Goal: Transaction & Acquisition: Book appointment/travel/reservation

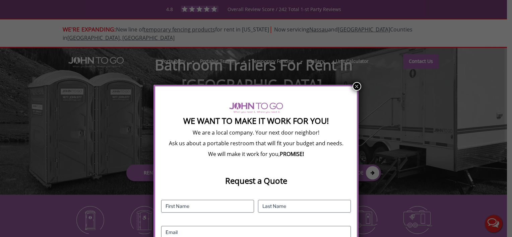
scroll to position [51, 0]
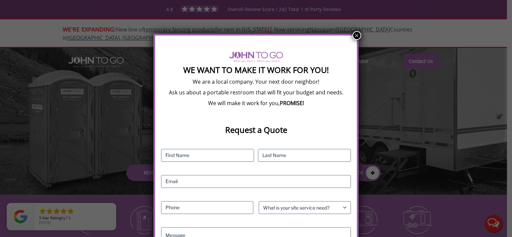
click at [356, 35] on button "×" at bounding box center [356, 35] width 9 height 9
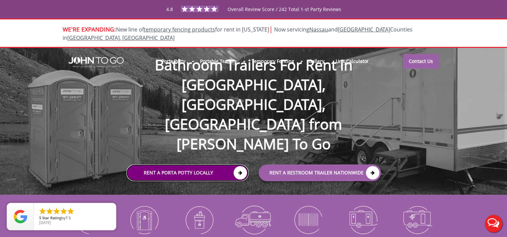
click at [162, 165] on link "Rent a Porta Potty Locally" at bounding box center [187, 173] width 122 height 17
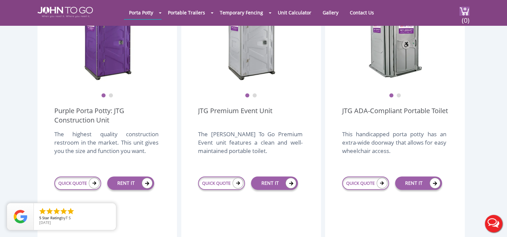
scroll to position [237, 0]
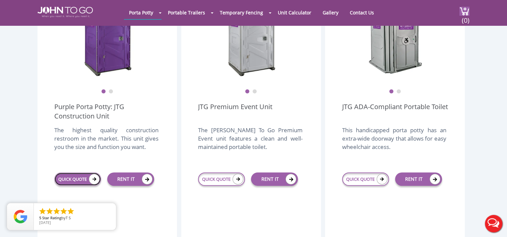
click at [68, 173] on link "QUICK QUOTE" at bounding box center [77, 179] width 47 height 13
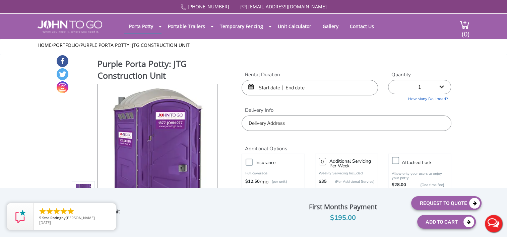
click at [291, 86] on input "text" at bounding box center [310, 87] width 136 height 15
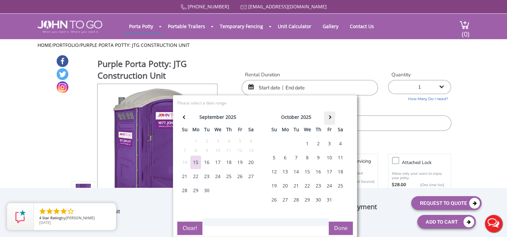
click at [328, 117] on span at bounding box center [330, 118] width 4 height 4
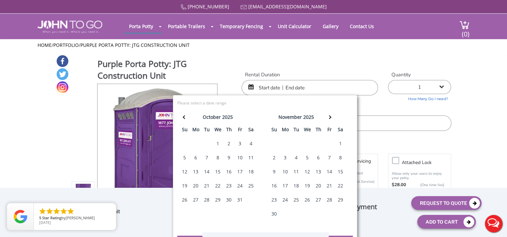
click at [287, 87] on input "text" at bounding box center [310, 87] width 136 height 15
click at [284, 157] on div "3" at bounding box center [285, 157] width 11 height 13
click at [287, 85] on input "text" at bounding box center [310, 87] width 136 height 15
click at [286, 86] on input "text" at bounding box center [310, 87] width 136 height 15
click at [286, 156] on div "3" at bounding box center [285, 157] width 11 height 13
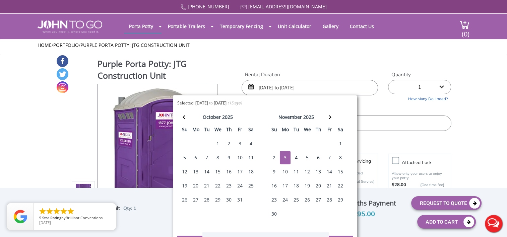
click at [257, 86] on input "11/03/2025 to 11/03/2025" at bounding box center [310, 87] width 136 height 15
click at [239, 197] on div "31" at bounding box center [240, 199] width 11 height 13
click at [291, 87] on input "10/31/2025 to 10/31/2025" at bounding box center [310, 87] width 136 height 15
click at [282, 156] on div "3" at bounding box center [285, 157] width 11 height 13
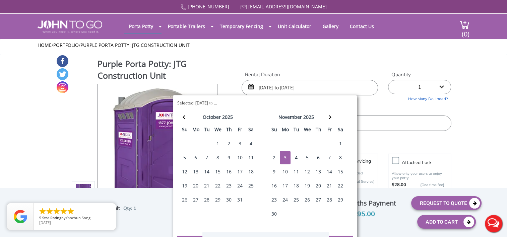
click at [282, 156] on div "3" at bounding box center [285, 157] width 11 height 13
drag, startPoint x: 283, startPoint y: 87, endPoint x: 243, endPoint y: 73, distance: 42.7
click at [243, 73] on div "Rental Duration 11/03/2025 to 11/03/2025" at bounding box center [310, 83] width 146 height 24
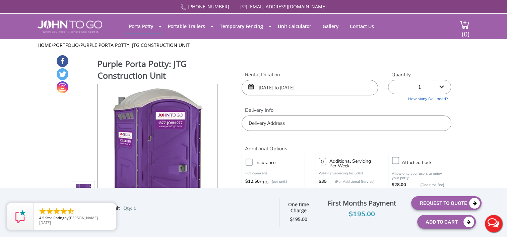
click at [261, 88] on input "11/03/2025 to 11/03/2025" at bounding box center [310, 87] width 136 height 15
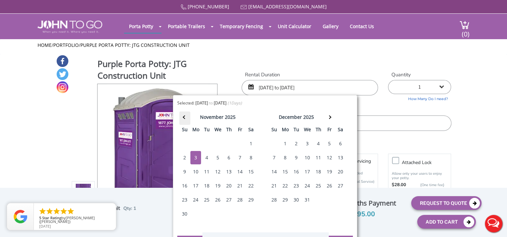
click at [184, 115] on th at bounding box center [184, 118] width 11 height 13
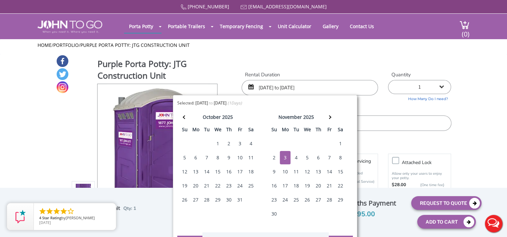
click at [238, 200] on div "31" at bounding box center [240, 199] width 11 height 13
type input "10/31/2025 to 10/31/2025"
click at [328, 65] on div "Purple Porta Potty: JTG Construction Unit View feature & specs Download Pdf Pro…" at bounding box center [253, 158] width 395 height 207
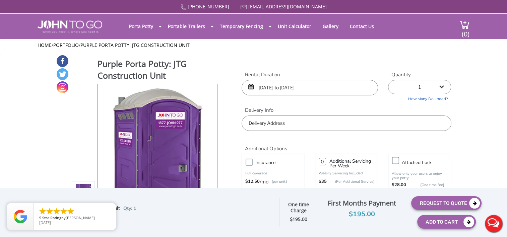
click at [291, 126] on input "text" at bounding box center [346, 123] width 209 height 15
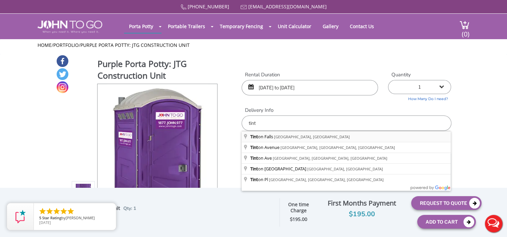
type input "[GEOGRAPHIC_DATA], [GEOGRAPHIC_DATA], [GEOGRAPHIC_DATA]"
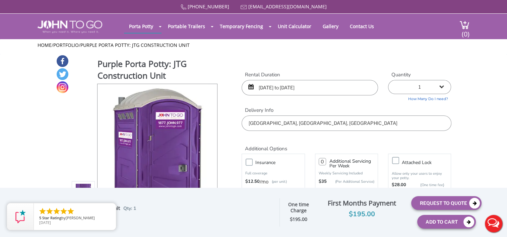
click at [506, 36] on header "Porta Potty Portable Toilets ADA Accessible Units Portable Sinks Waste Services…" at bounding box center [253, 26] width 507 height 25
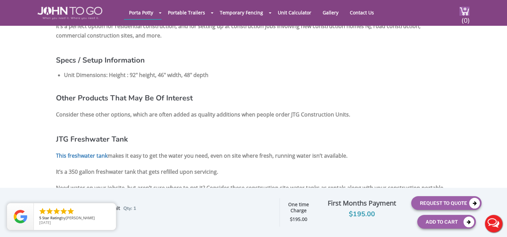
scroll to position [257, 0]
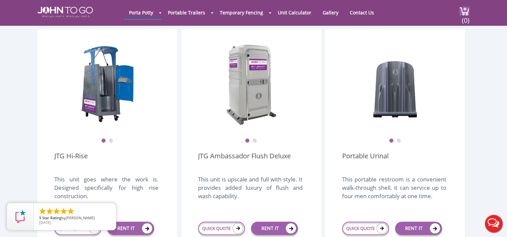
scroll to position [501, 0]
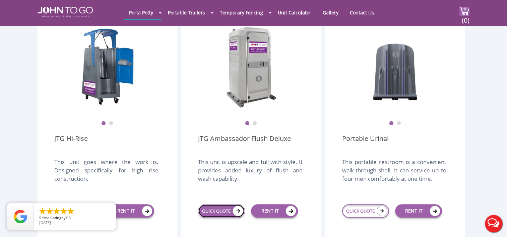
click at [215, 204] on link "QUICK QUOTE" at bounding box center [221, 210] width 47 height 13
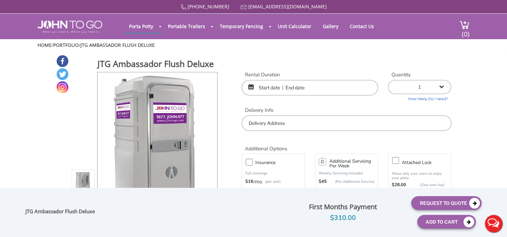
click at [269, 89] on input "text" at bounding box center [310, 87] width 136 height 15
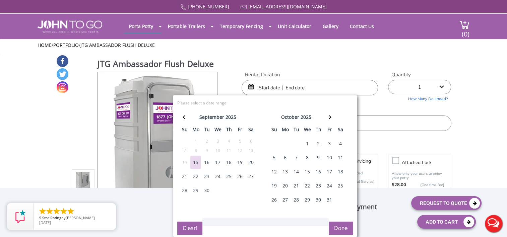
click at [281, 171] on div "13" at bounding box center [285, 171] width 11 height 13
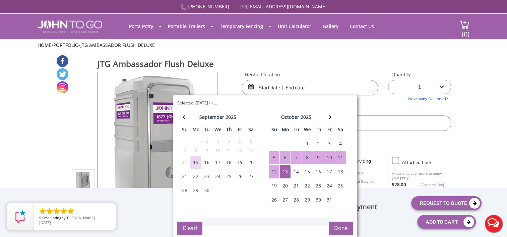
click at [264, 91] on input "text" at bounding box center [310, 87] width 136 height 15
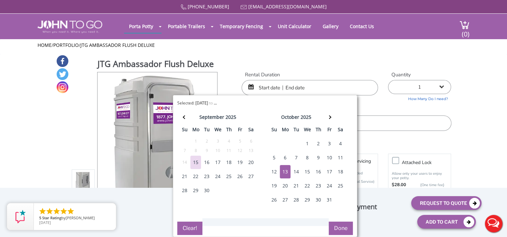
click at [284, 172] on div "13" at bounding box center [285, 171] width 11 height 13
type input "10/13/2025 to 10/13/2025"
click at [339, 63] on div "JTG Ambassador Flush Deluxe View feature & specs Download Pdf Product PDF Addon…" at bounding box center [253, 153] width 395 height 196
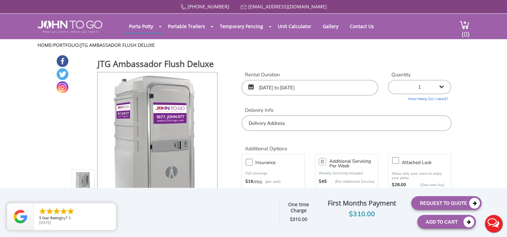
click at [259, 125] on input "text" at bounding box center [346, 123] width 209 height 15
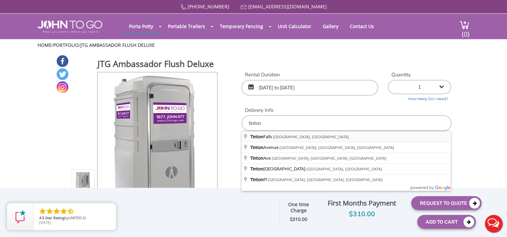
type input "[GEOGRAPHIC_DATA], [GEOGRAPHIC_DATA], [GEOGRAPHIC_DATA]"
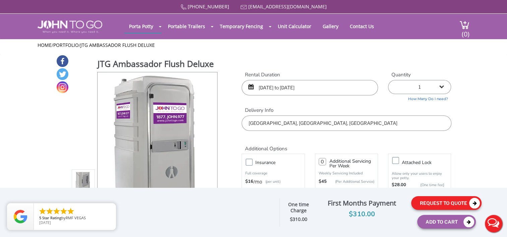
click at [429, 202] on button "Request To Quote" at bounding box center [446, 203] width 70 height 14
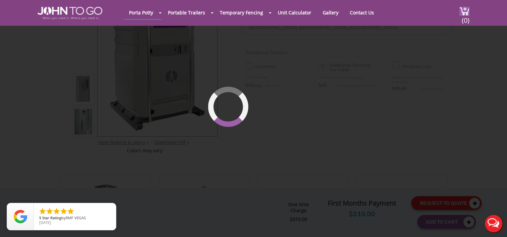
scroll to position [71, 0]
